Goal: Task Accomplishment & Management: Manage account settings

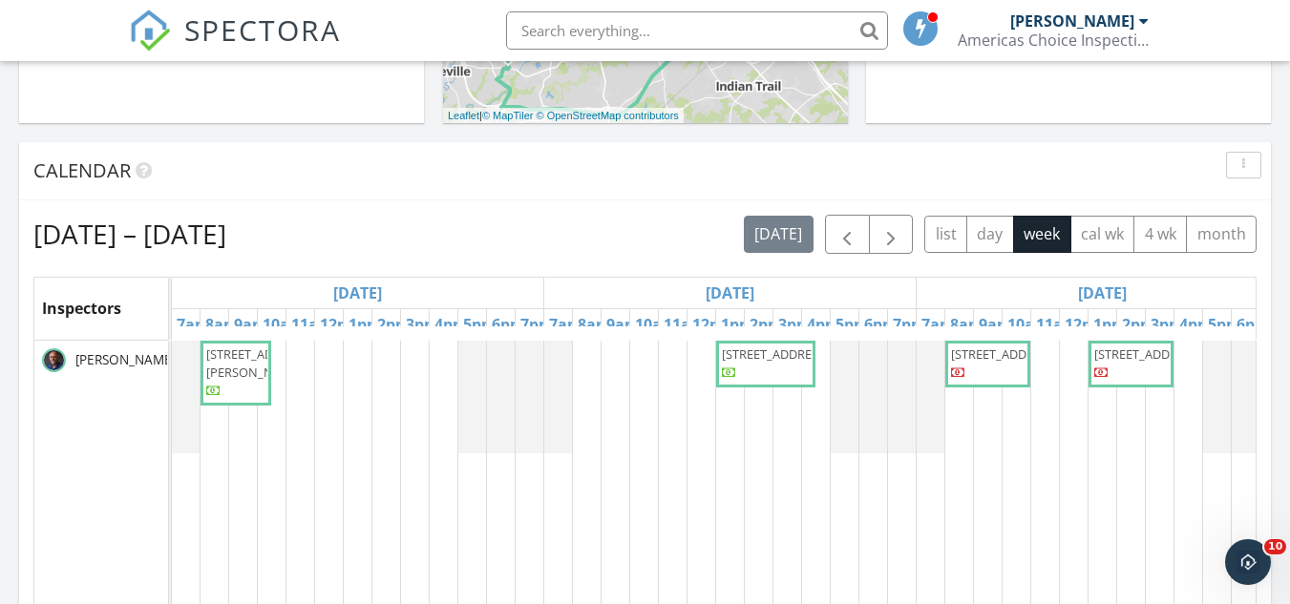
scroll to position [668, 0]
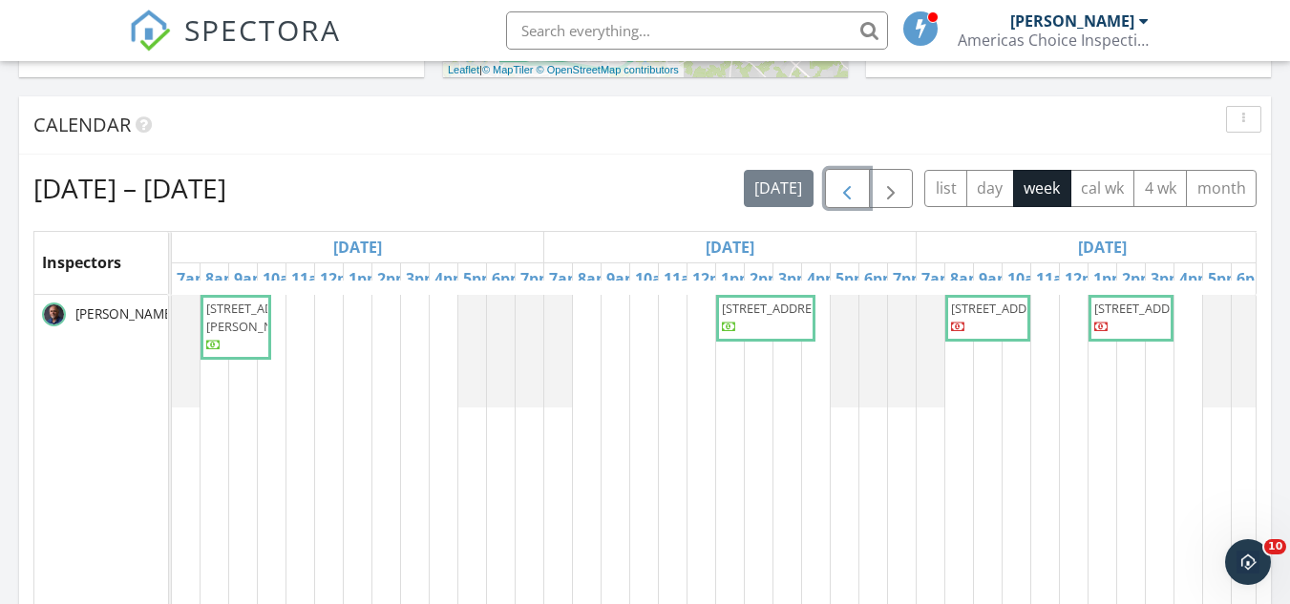
click at [846, 200] on span "button" at bounding box center [846, 189] width 23 height 23
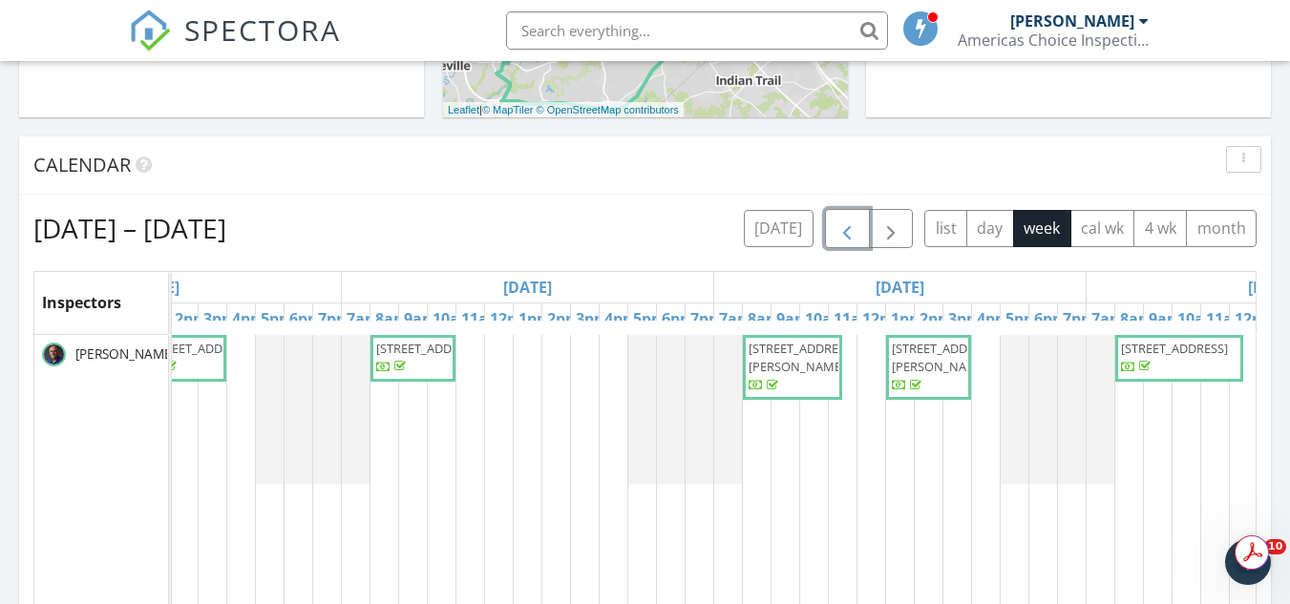
scroll to position [573, 0]
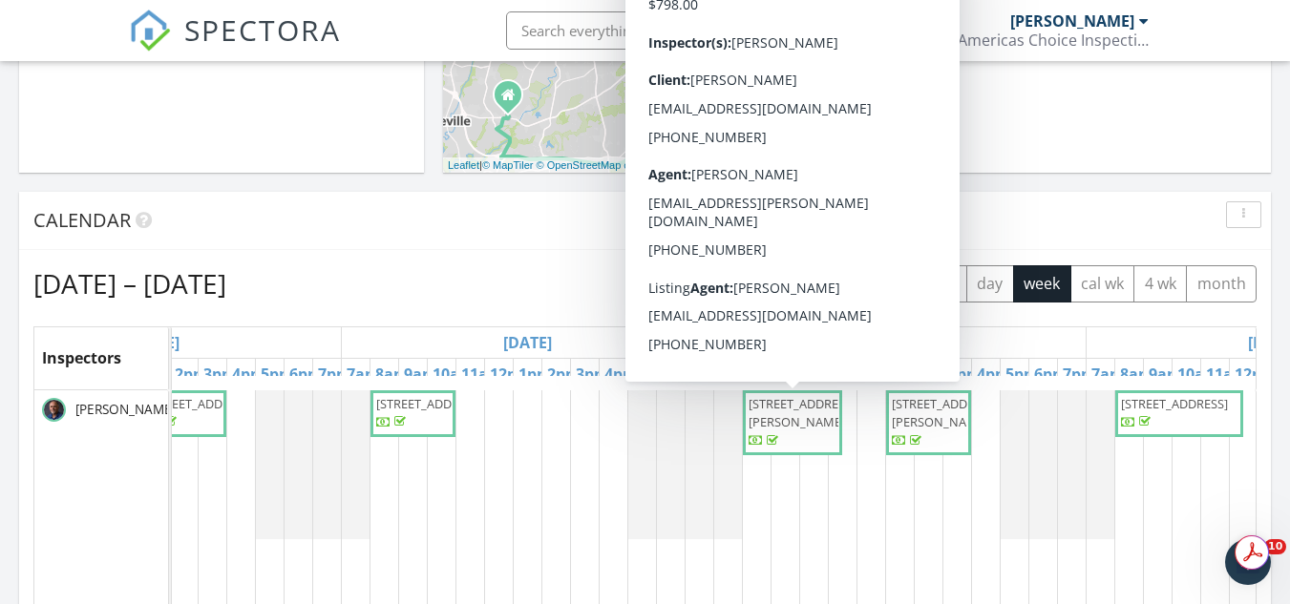
click at [799, 431] on span "3013 Manchester Ave, Monroe 28110" at bounding box center [801, 412] width 107 height 35
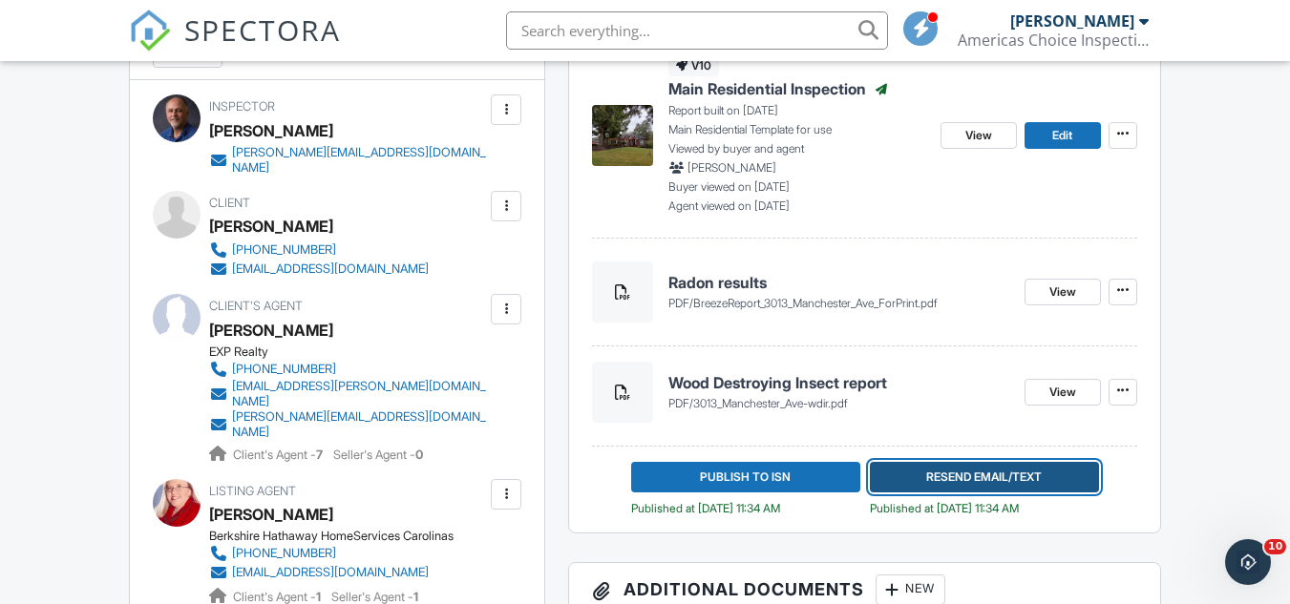
click at [1013, 474] on span "Resend Email/Text" at bounding box center [984, 477] width 116 height 19
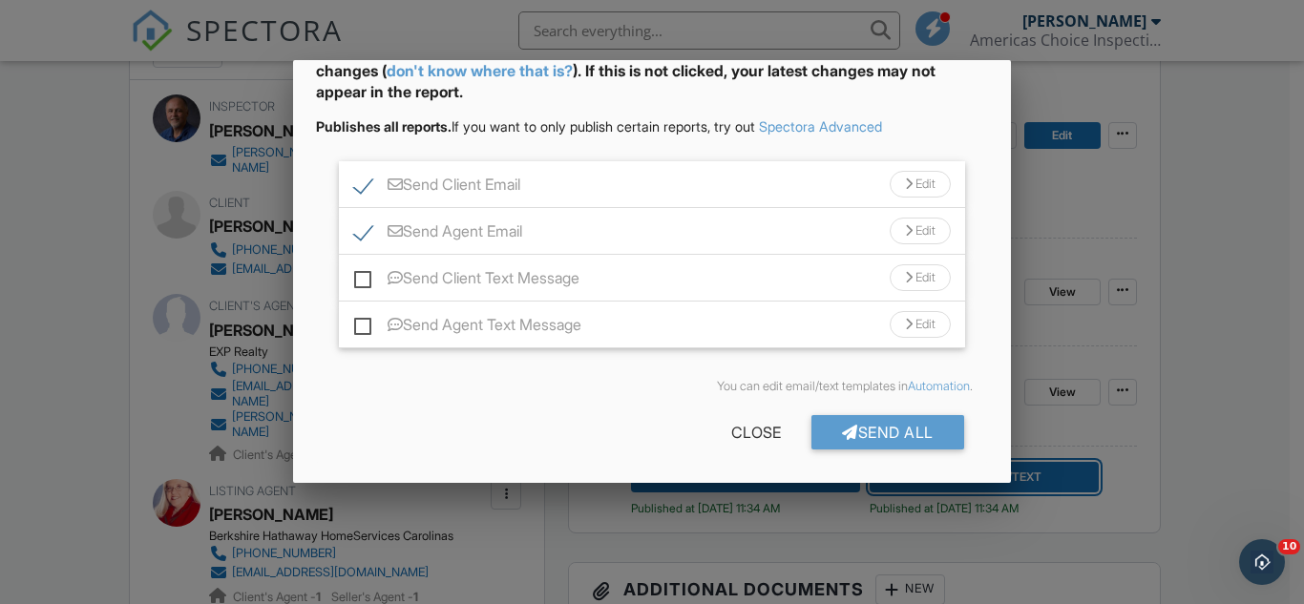
scroll to position [120, 0]
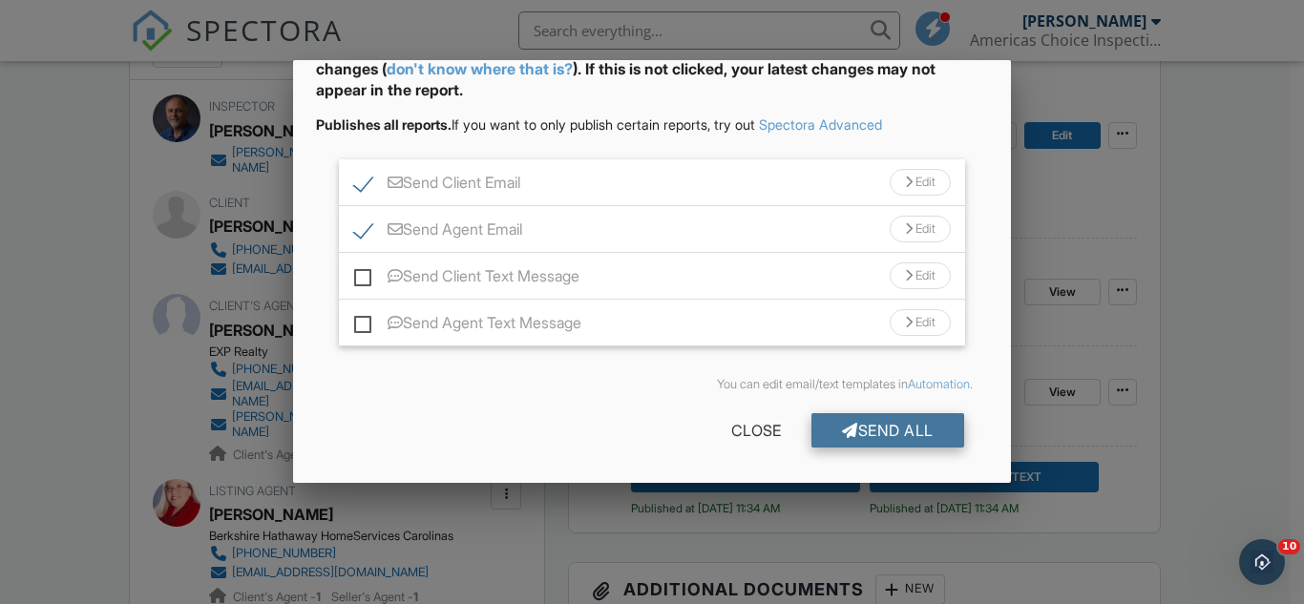
click at [880, 422] on div "Send All" at bounding box center [887, 430] width 153 height 34
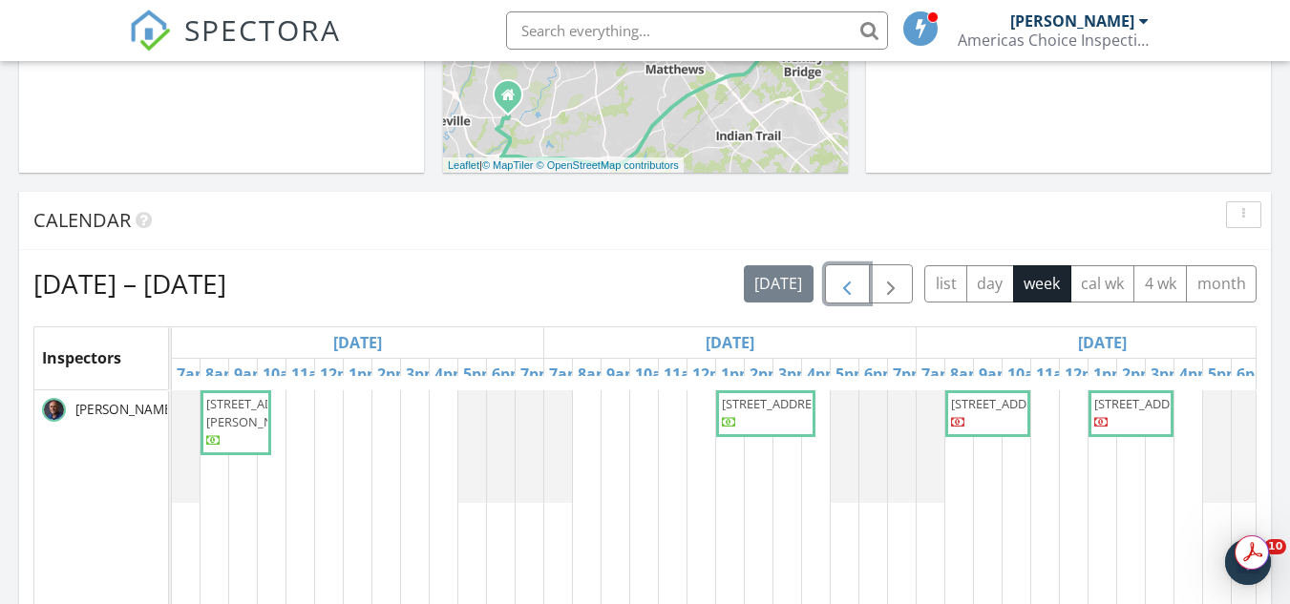
click at [839, 283] on span "button" at bounding box center [846, 284] width 23 height 23
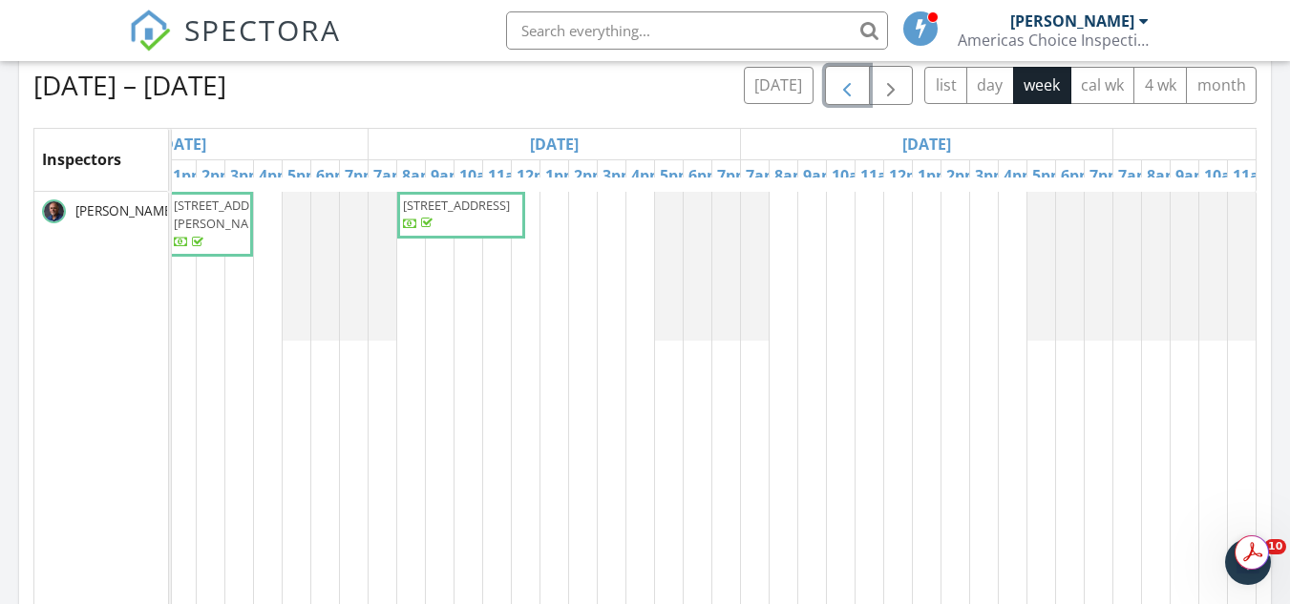
scroll to position [764, 0]
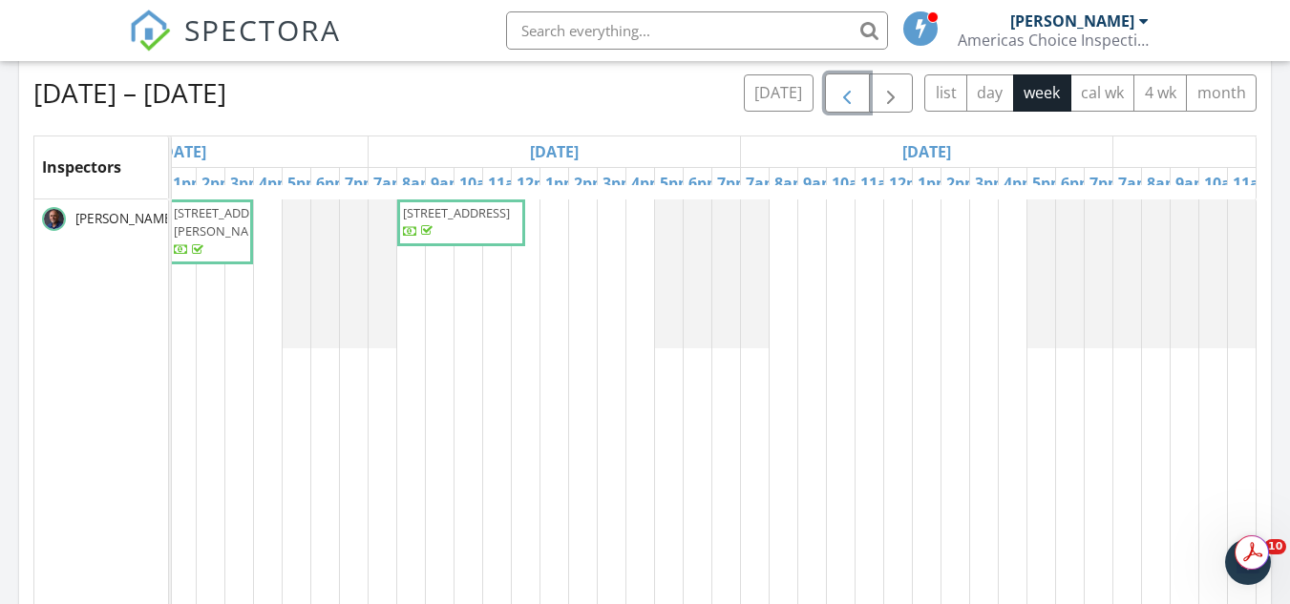
click at [459, 219] on span "[STREET_ADDRESS]" at bounding box center [456, 212] width 107 height 17
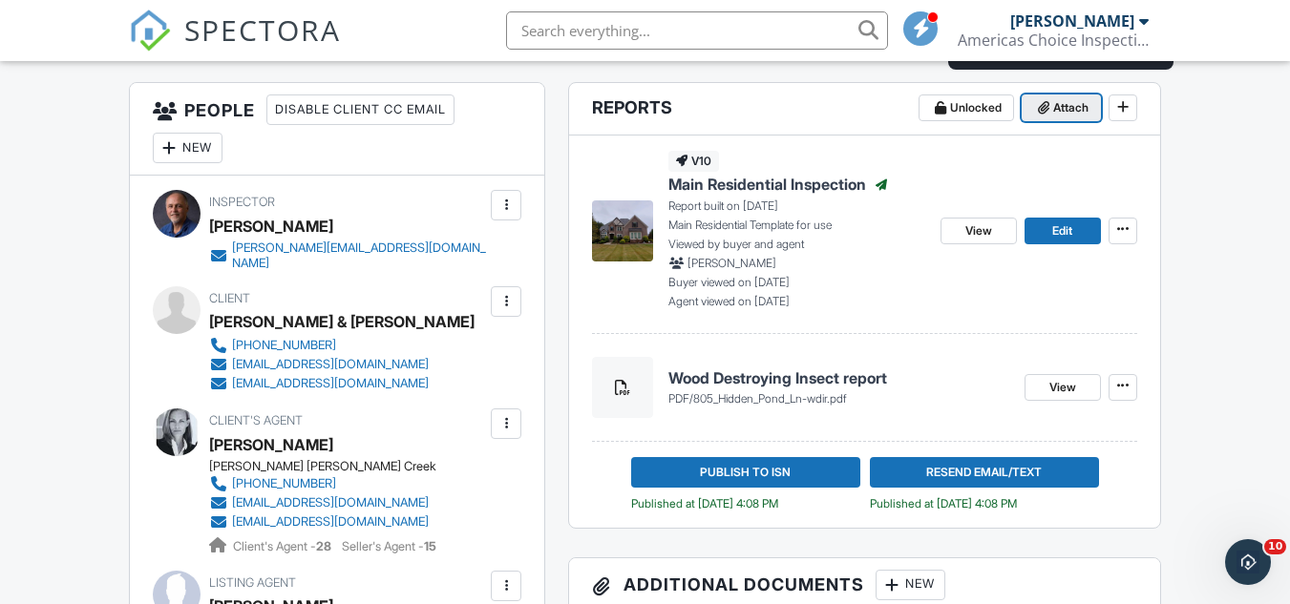
click at [1063, 113] on span "Attach" at bounding box center [1070, 107] width 35 height 19
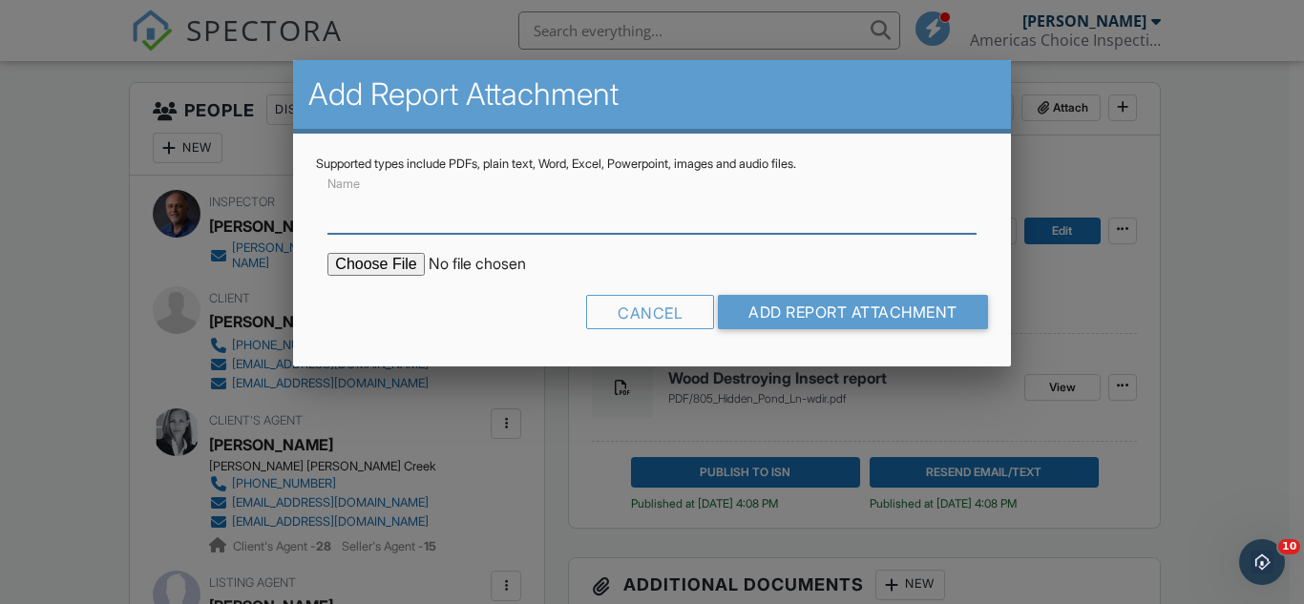
click at [442, 208] on input "Name" at bounding box center [651, 210] width 648 height 47
type input "Radon results"
click at [410, 270] on input "file" at bounding box center [489, 264] width 325 height 23
type input "C:\fakepath\BreezeReport_805 Hidden Pond Ln_ForPrint.pdf"
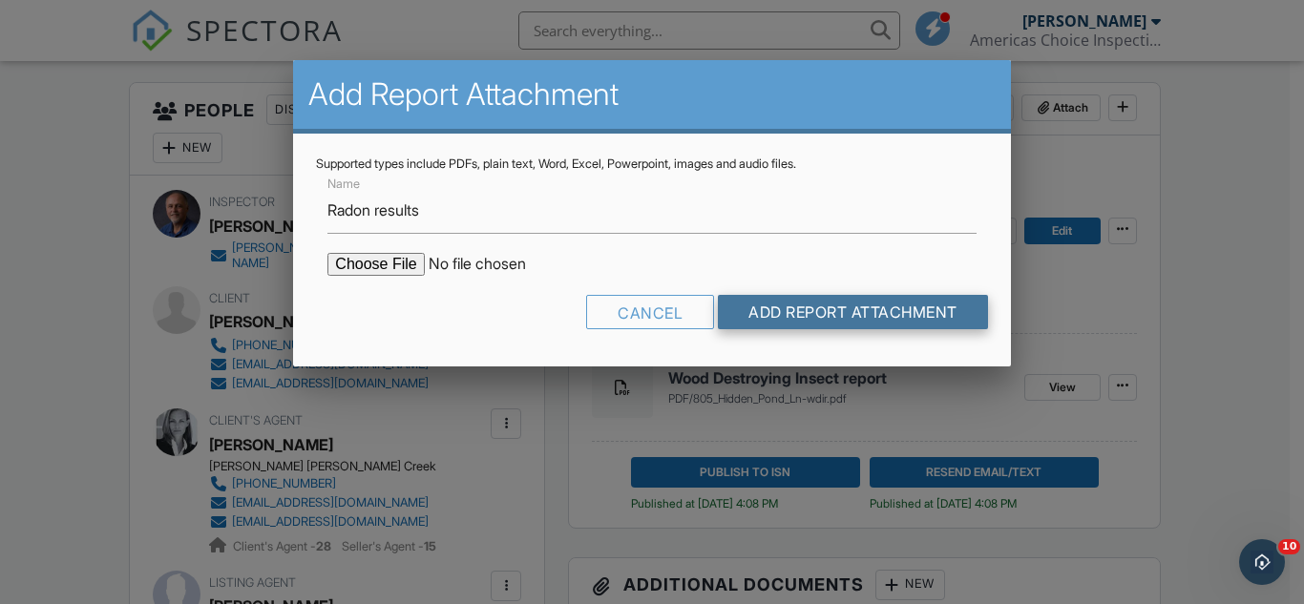
click at [864, 311] on input "Add Report Attachment" at bounding box center [853, 312] width 270 height 34
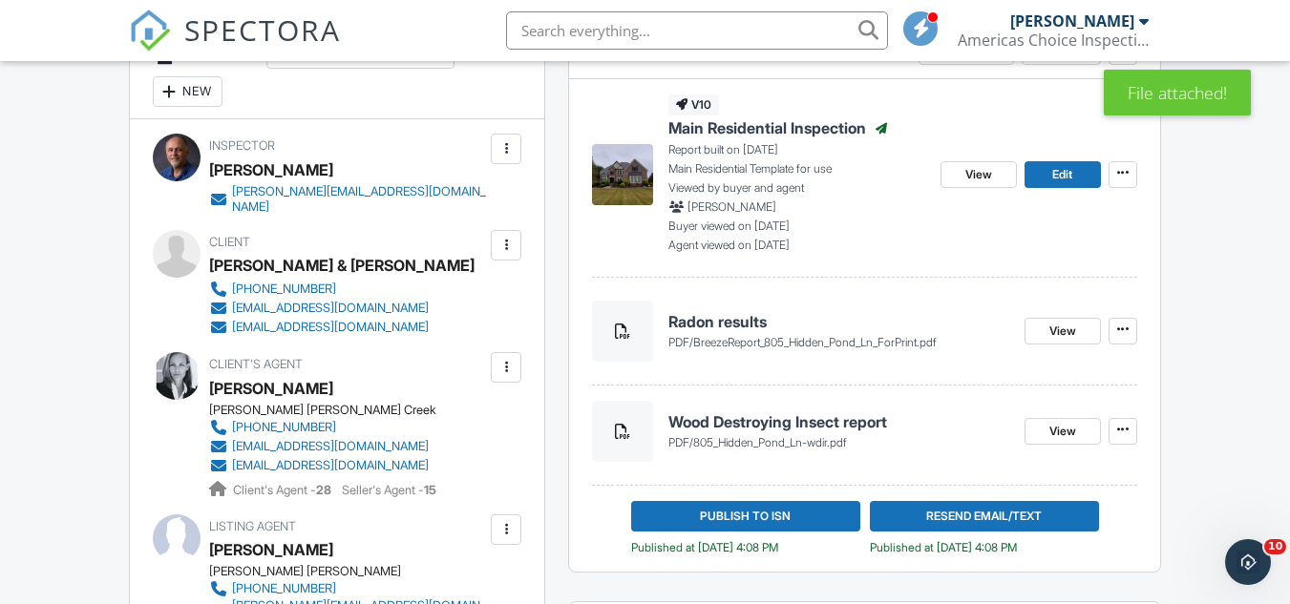
scroll to position [573, 0]
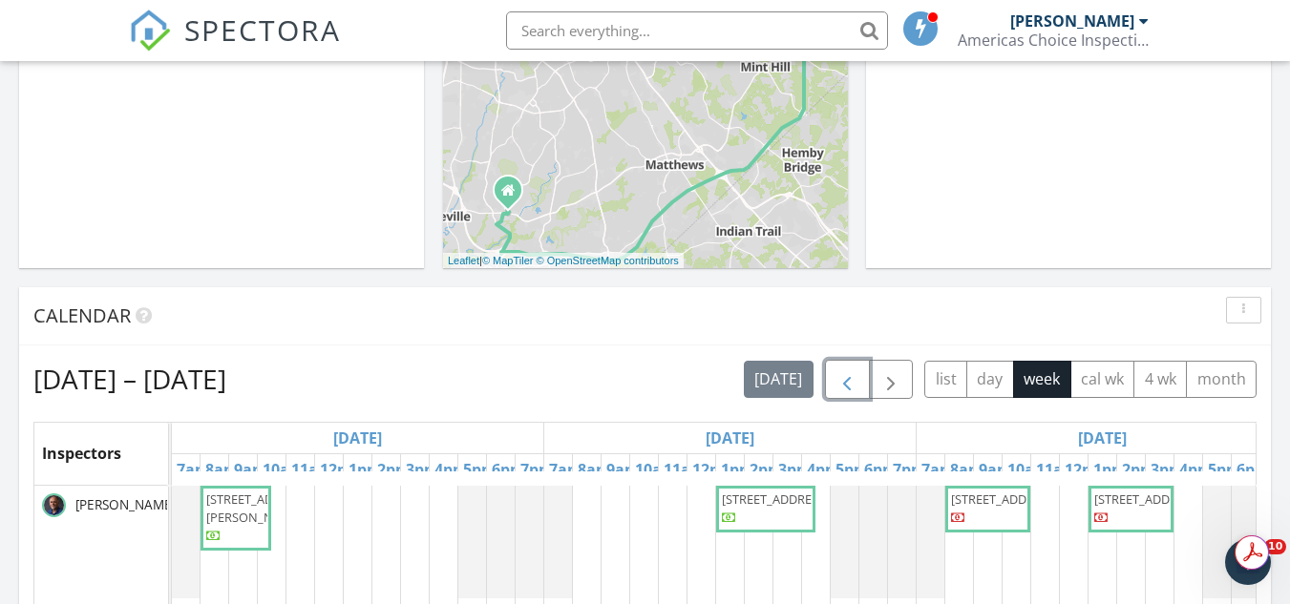
click at [851, 388] on span "button" at bounding box center [846, 379] width 23 height 23
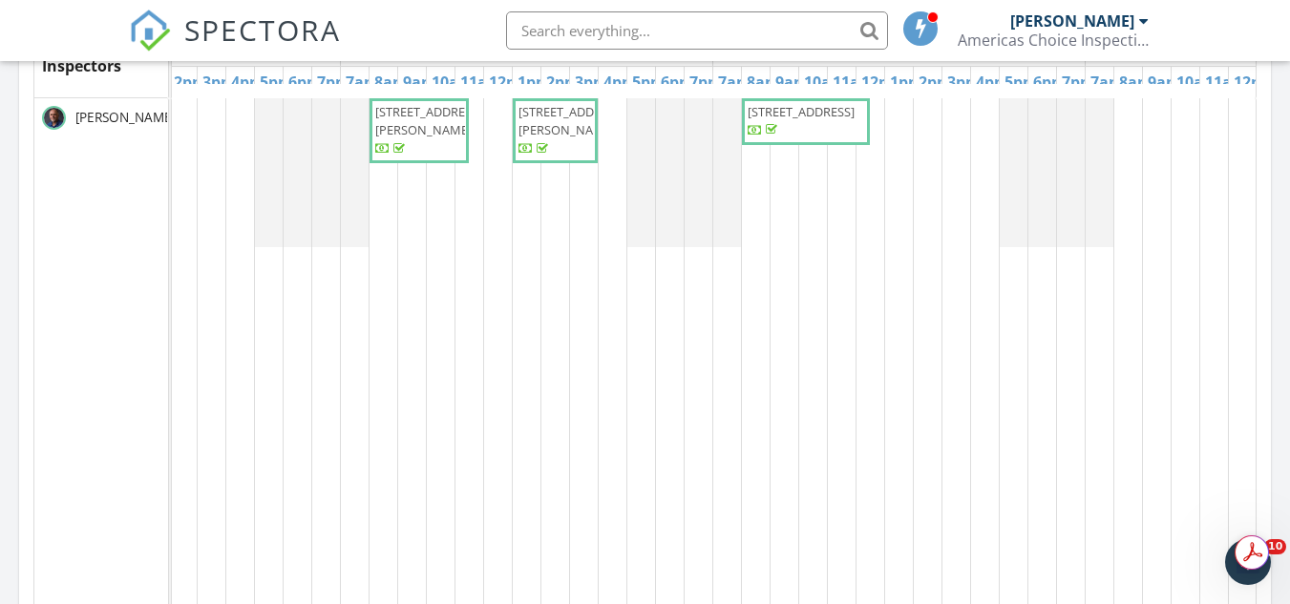
scroll to position [764, 0]
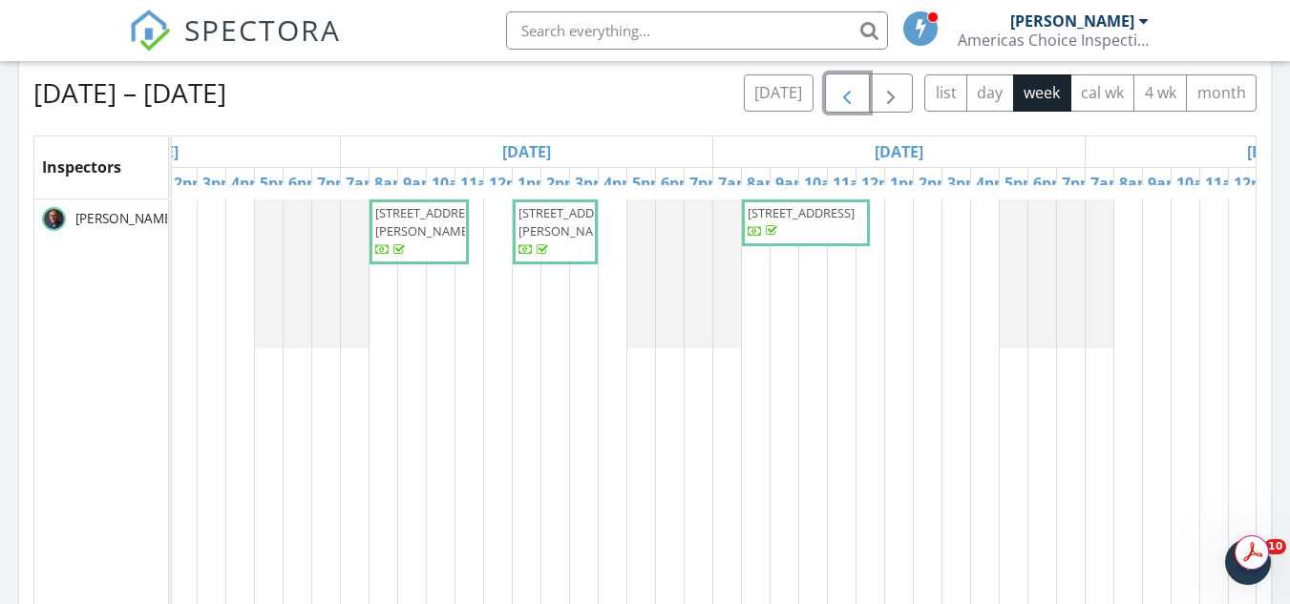
click at [817, 221] on span "805 Hidden Pond Ln, Waxhaw 28173" at bounding box center [800, 212] width 107 height 17
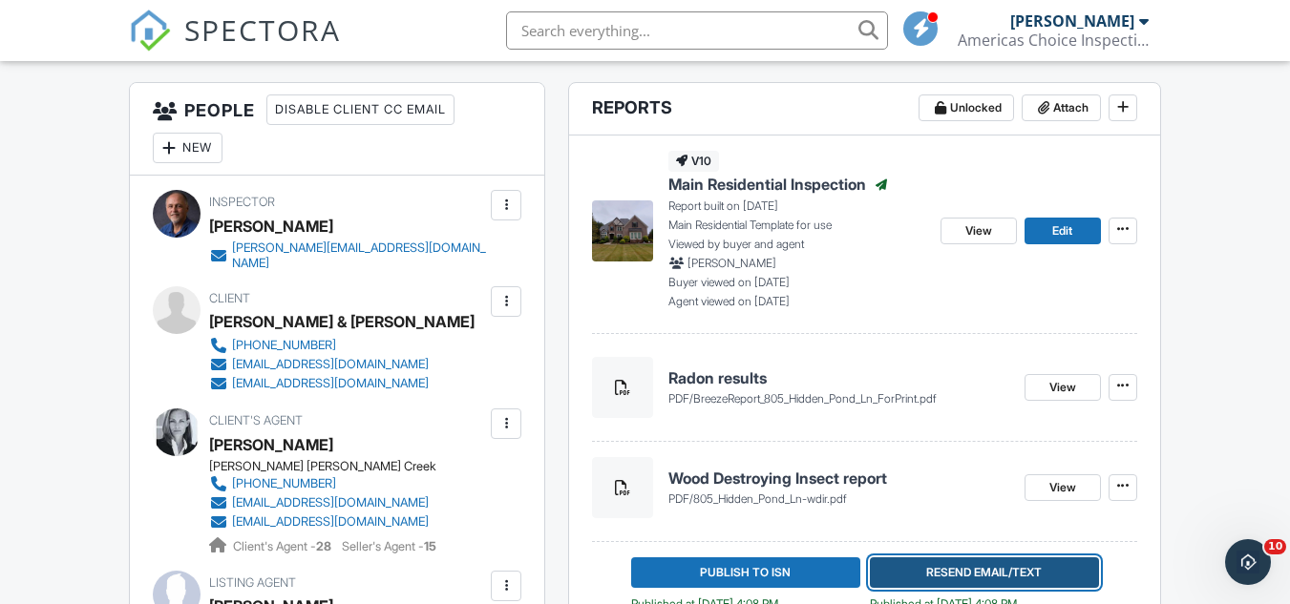
click at [995, 570] on span "Resend Email/Text" at bounding box center [984, 572] width 116 height 19
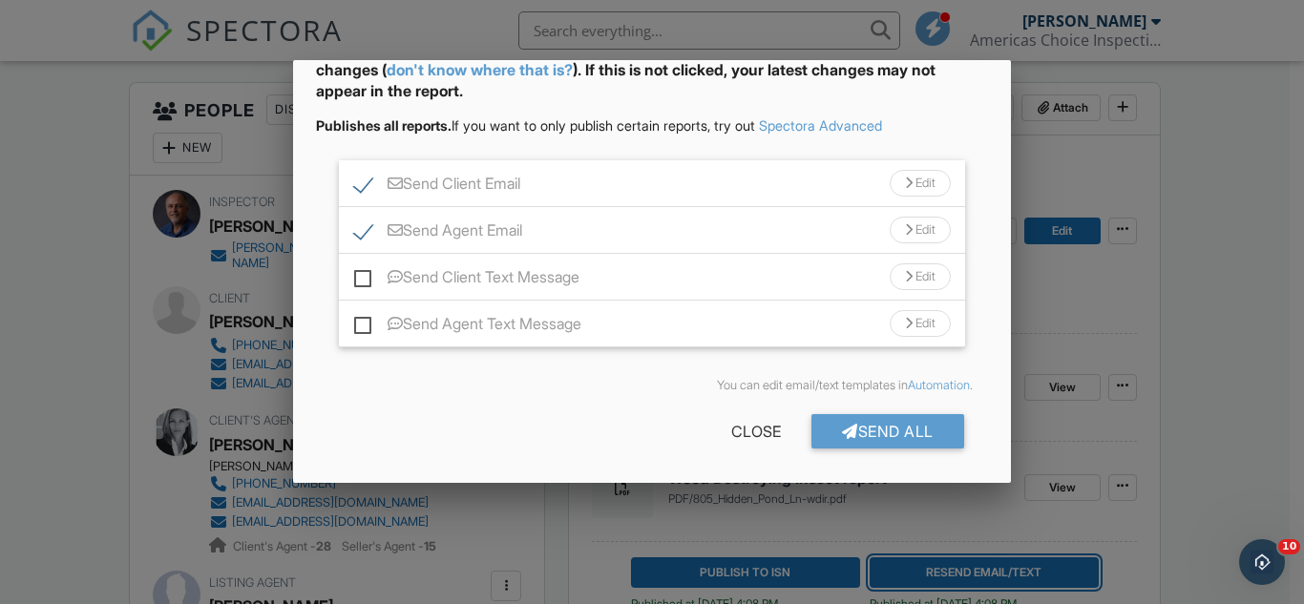
scroll to position [120, 0]
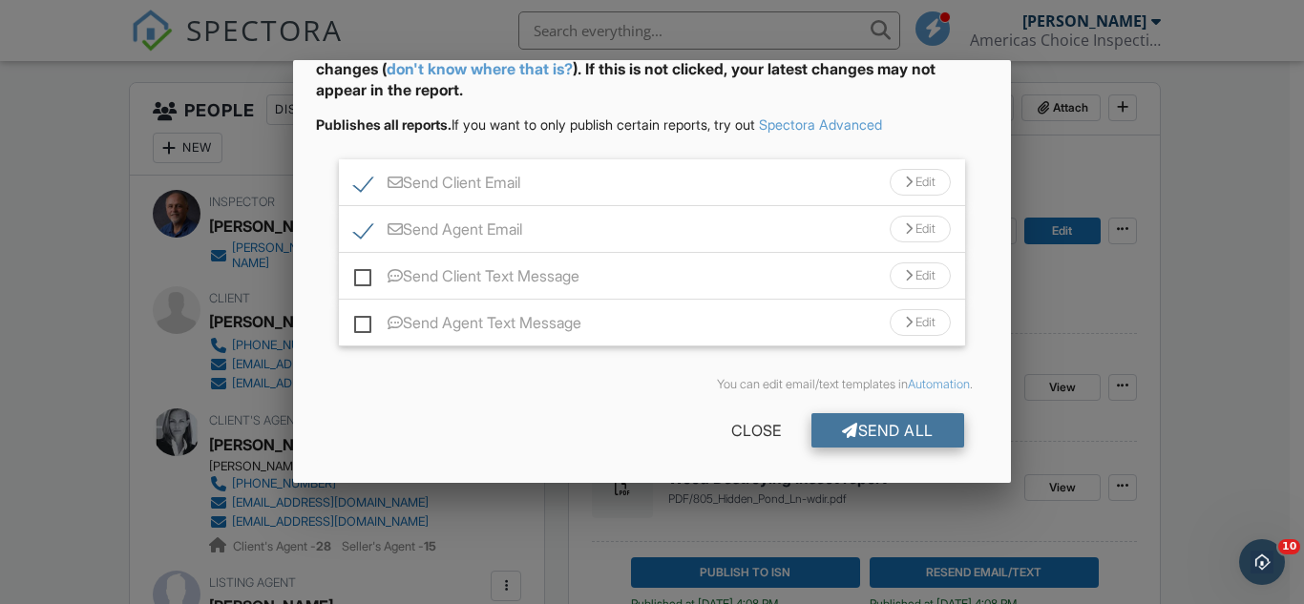
click at [886, 433] on div "Send All" at bounding box center [887, 430] width 153 height 34
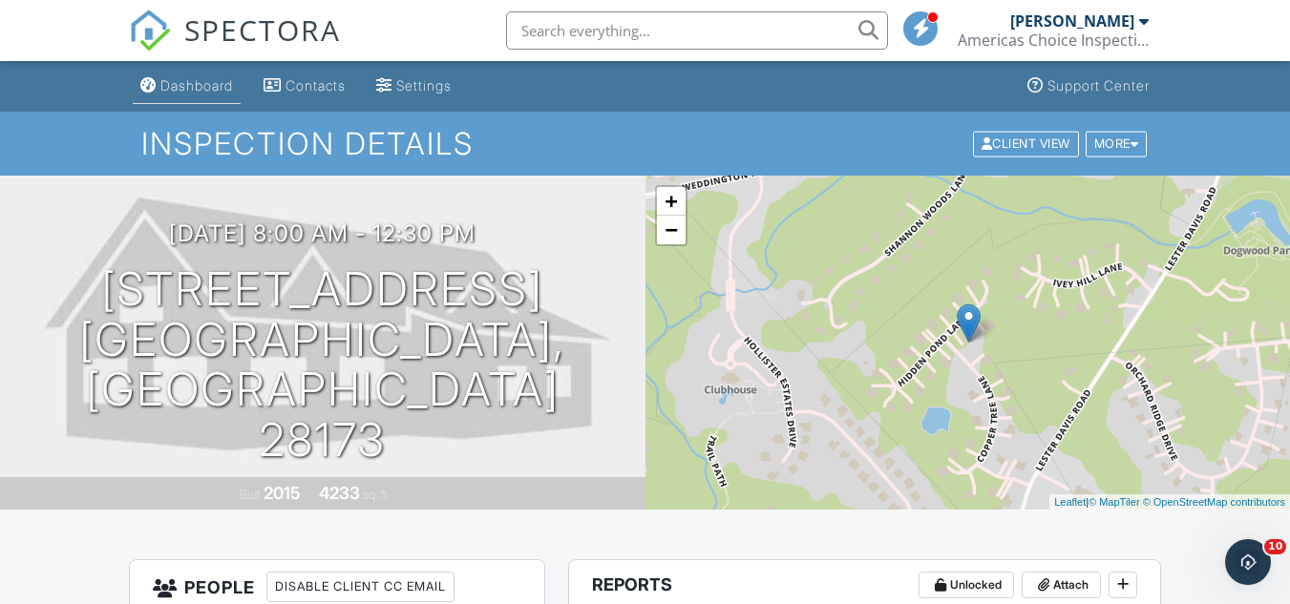
click at [207, 77] on div "Dashboard" at bounding box center [196, 85] width 73 height 16
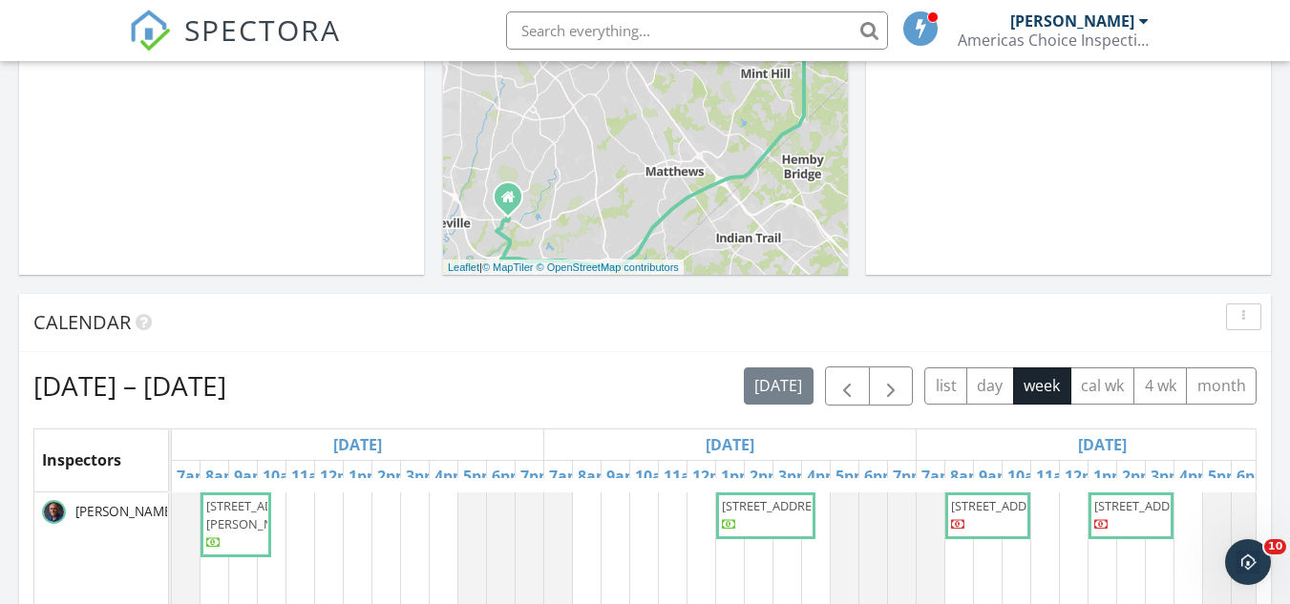
scroll to position [573, 0]
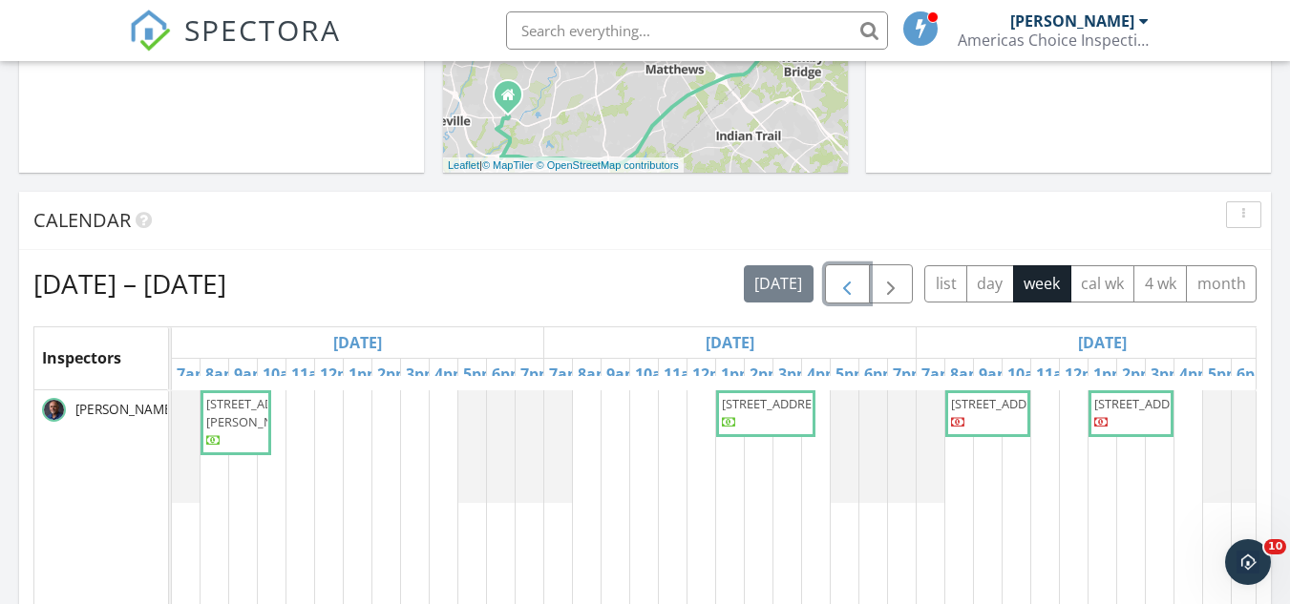
click at [843, 285] on span "button" at bounding box center [846, 284] width 23 height 23
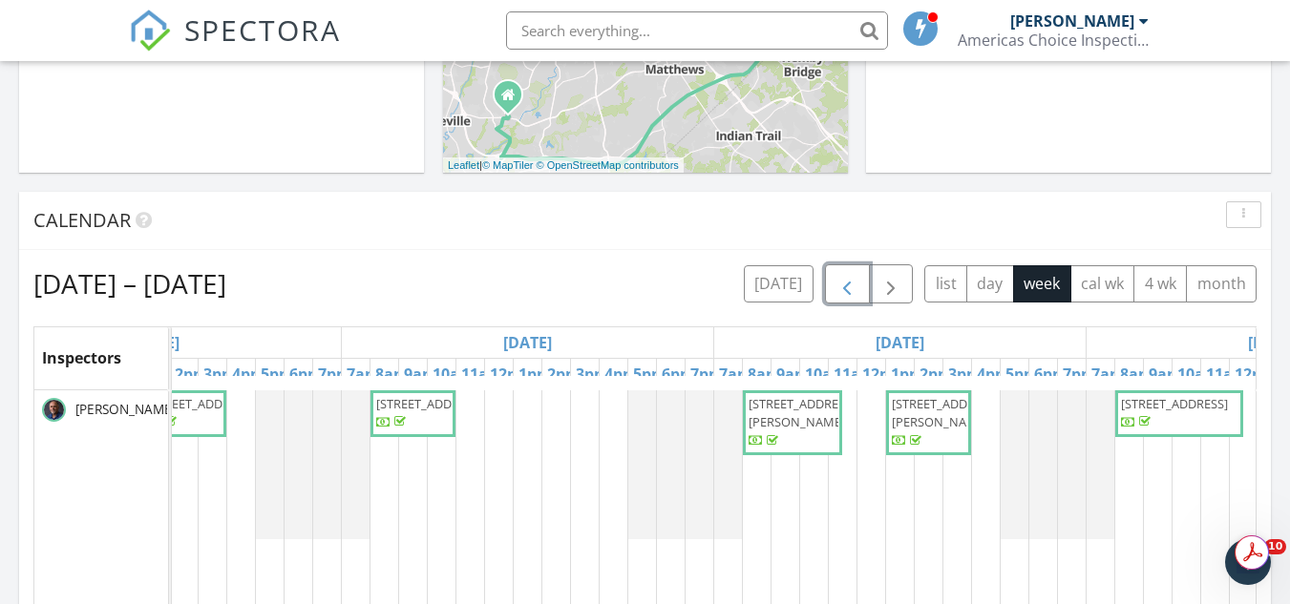
scroll to position [668, 0]
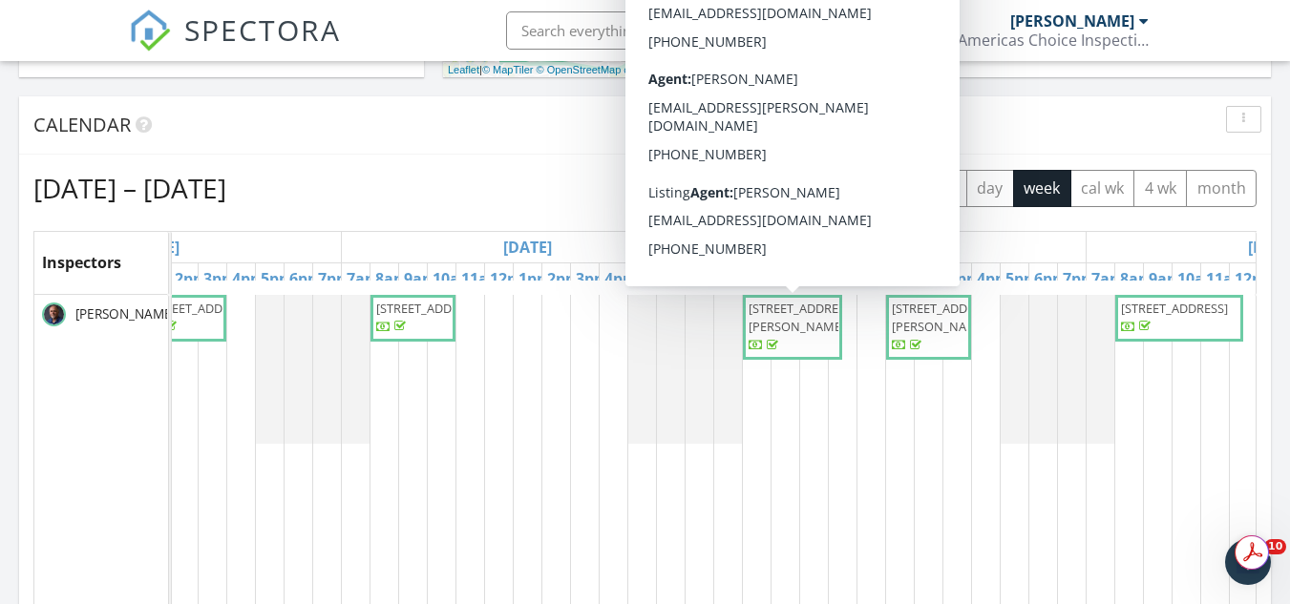
click at [791, 335] on span "3013 Manchester Ave, Monroe 28110" at bounding box center [801, 317] width 107 height 35
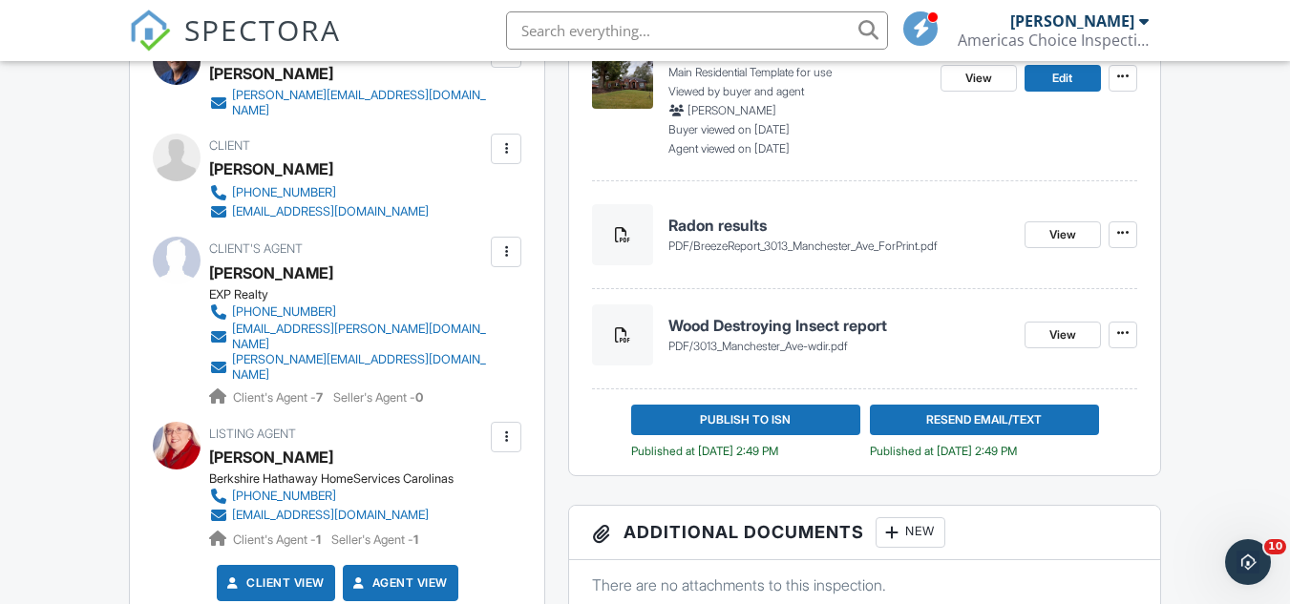
scroll to position [681, 0]
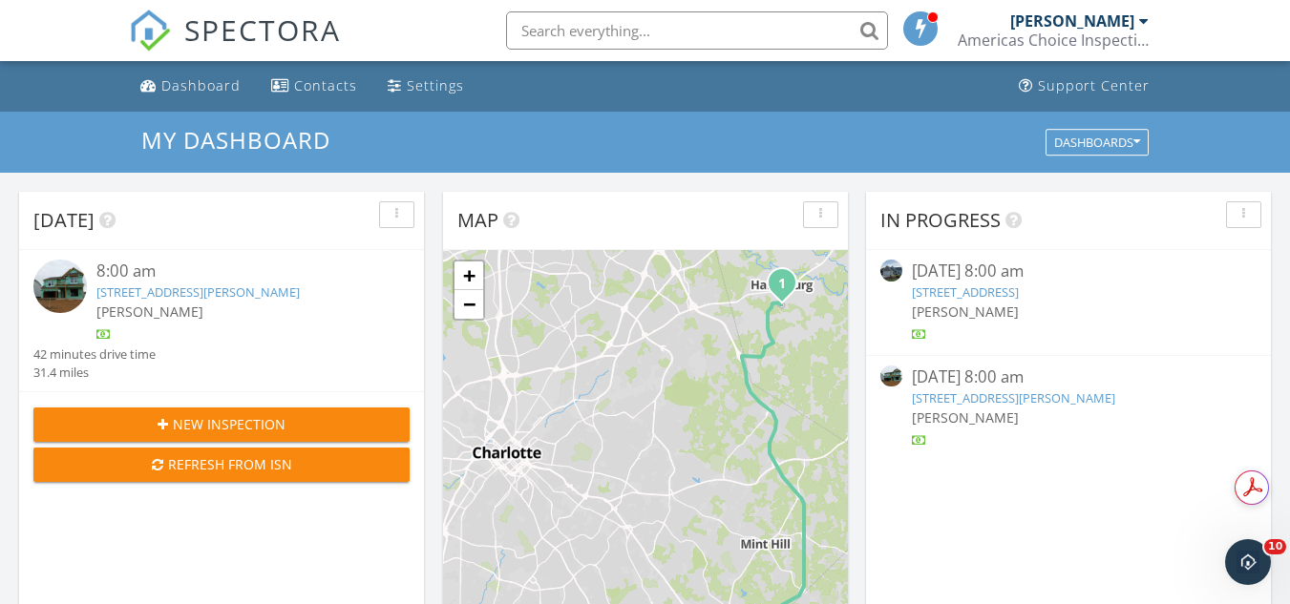
click at [213, 290] on link "[STREET_ADDRESS][PERSON_NAME]" at bounding box center [197, 292] width 203 height 17
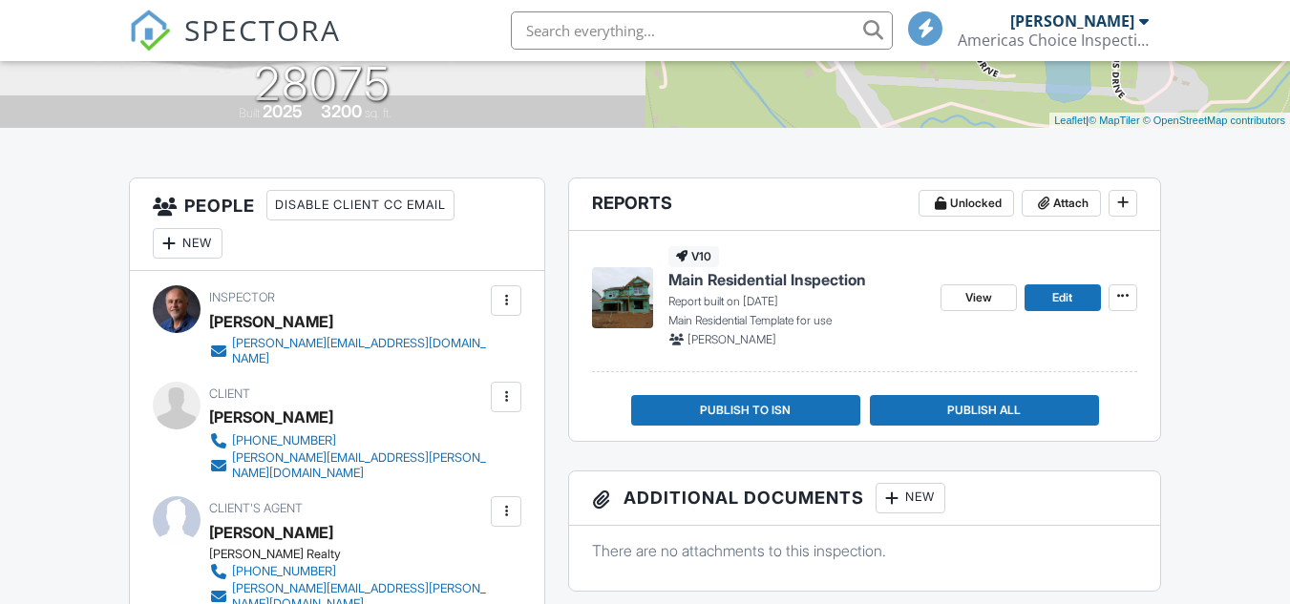
click at [775, 277] on span "Main Residential Inspection" at bounding box center [767, 279] width 198 height 21
